Goal: Information Seeking & Learning: Learn about a topic

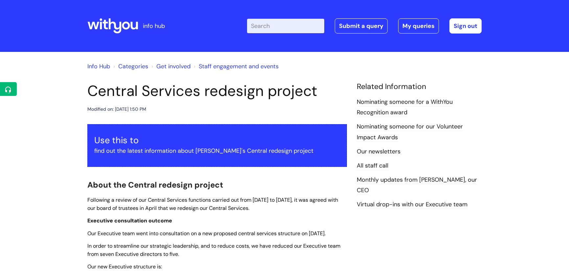
scroll to position [433, 0]
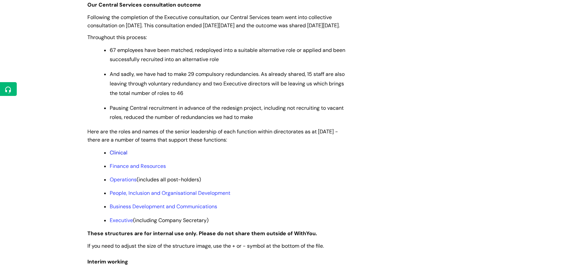
click at [115, 156] on link "Clinical" at bounding box center [119, 152] width 18 height 7
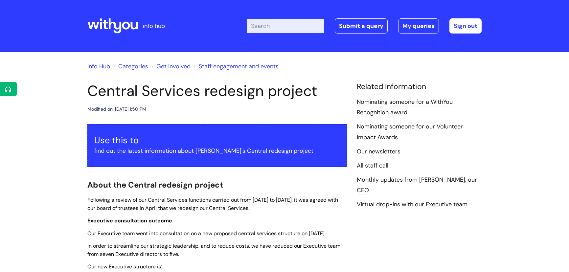
scroll to position [433, 0]
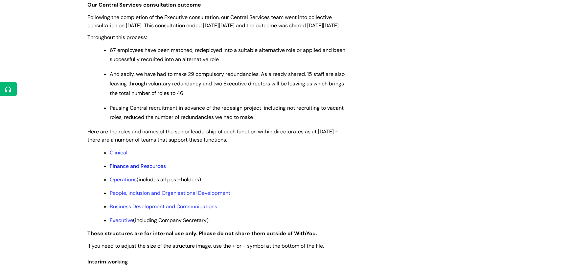
click at [150, 170] on link "Finance and Resources" at bounding box center [138, 166] width 56 height 7
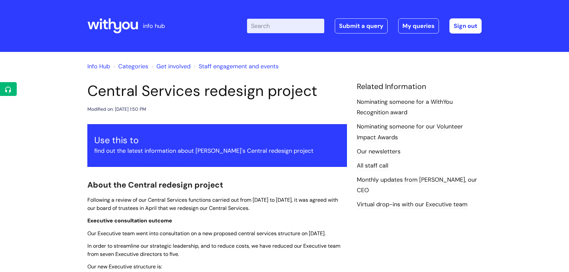
scroll to position [433, 0]
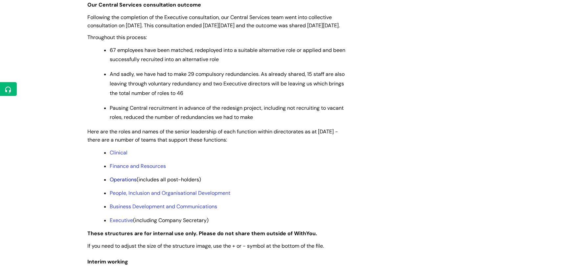
click at [125, 183] on link "Operations" at bounding box center [123, 179] width 27 height 7
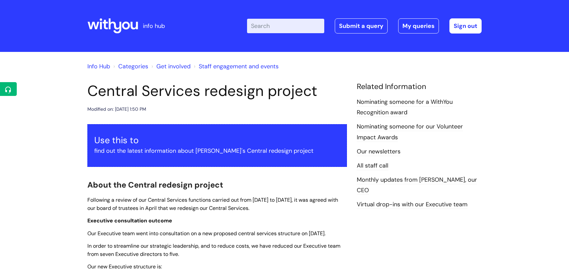
scroll to position [433, 0]
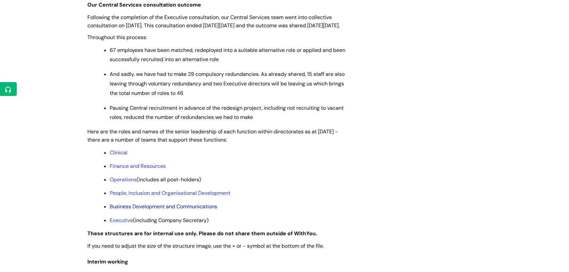
click at [154, 210] on link "Business Development and Communications" at bounding box center [164, 206] width 108 height 7
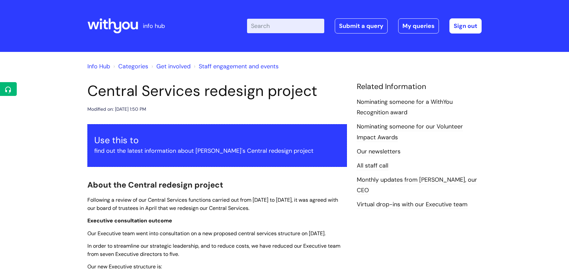
scroll to position [433, 0]
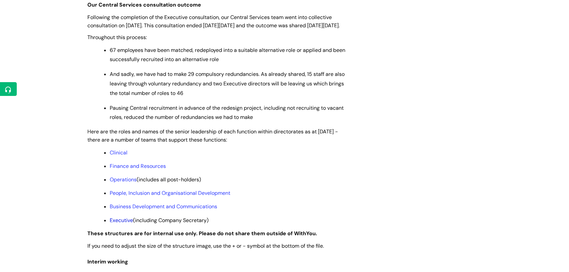
click at [124, 224] on link "Executive" at bounding box center [121, 220] width 23 height 7
